Goal: Browse casually

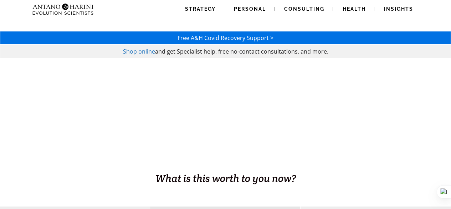
click at [143, 53] on span "Shop online" at bounding box center [139, 51] width 32 height 8
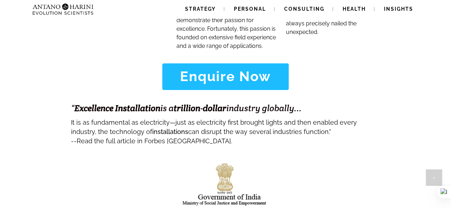
scroll to position [2902, 0]
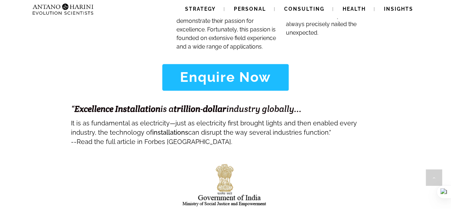
click at [106, 138] on span "Read the full article in Forbes [GEOGRAPHIC_DATA]." at bounding box center [154, 141] width 155 height 7
